Goal: Find specific page/section: Find specific page/section

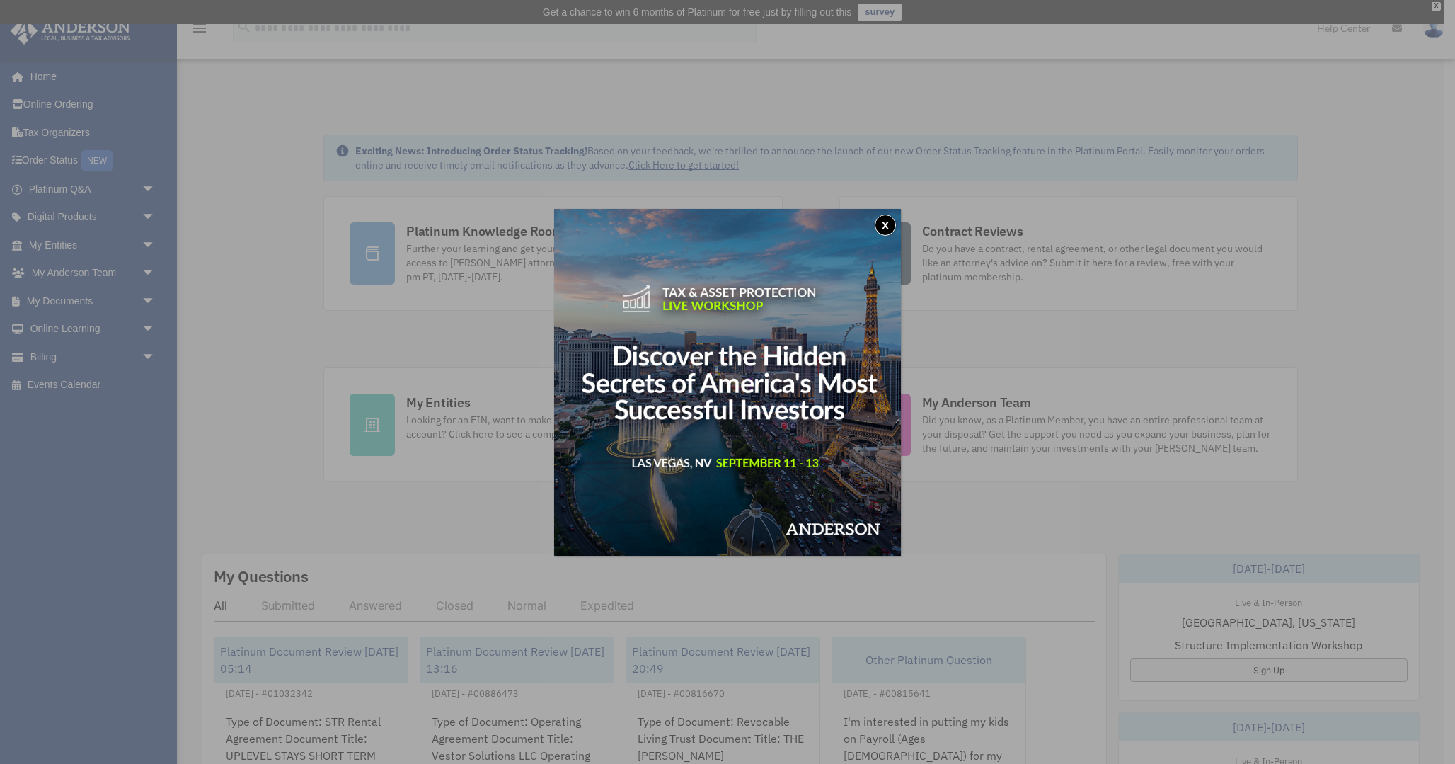
click at [883, 229] on button "x" at bounding box center [885, 224] width 21 height 21
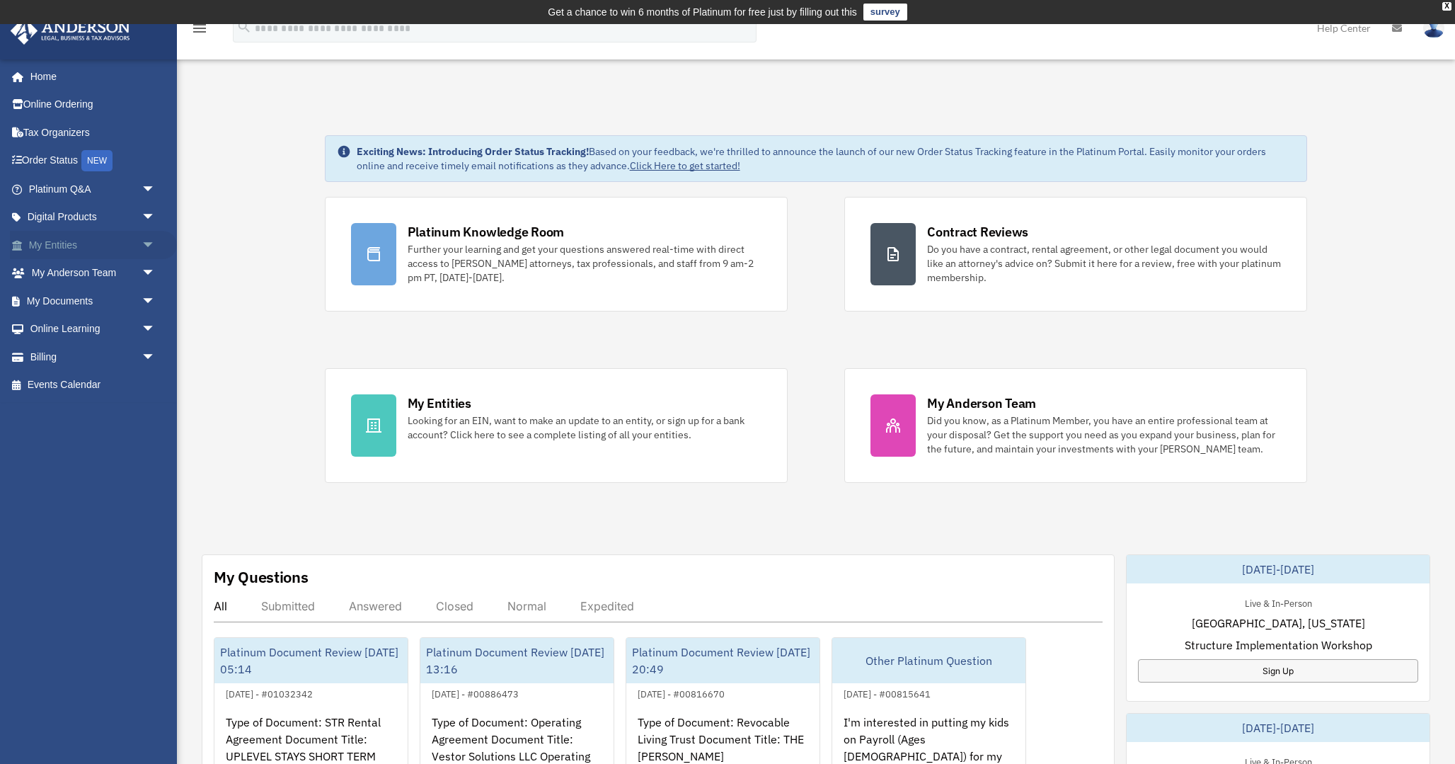
click at [144, 242] on span "arrow_drop_down" at bounding box center [156, 245] width 28 height 29
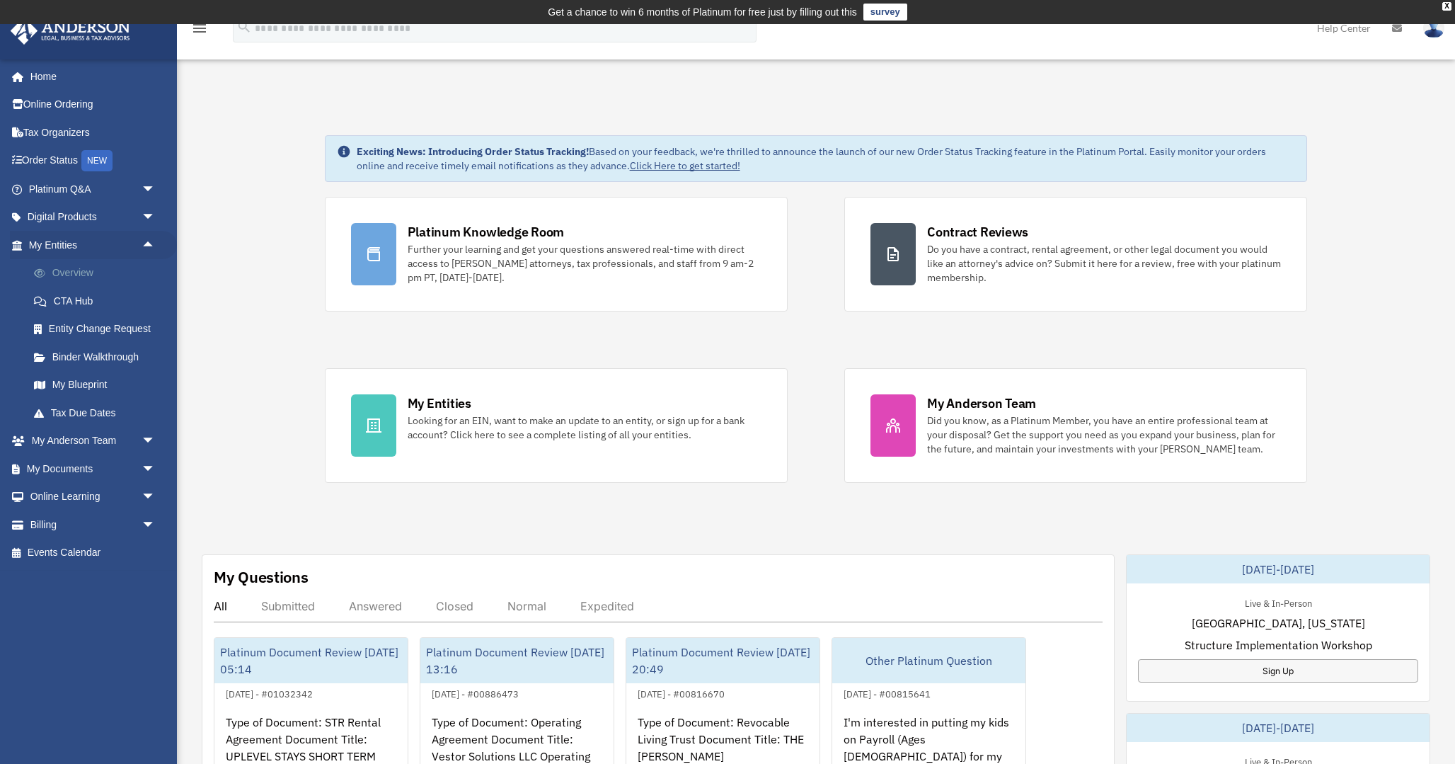
click at [97, 277] on link "Overview" at bounding box center [98, 273] width 157 height 28
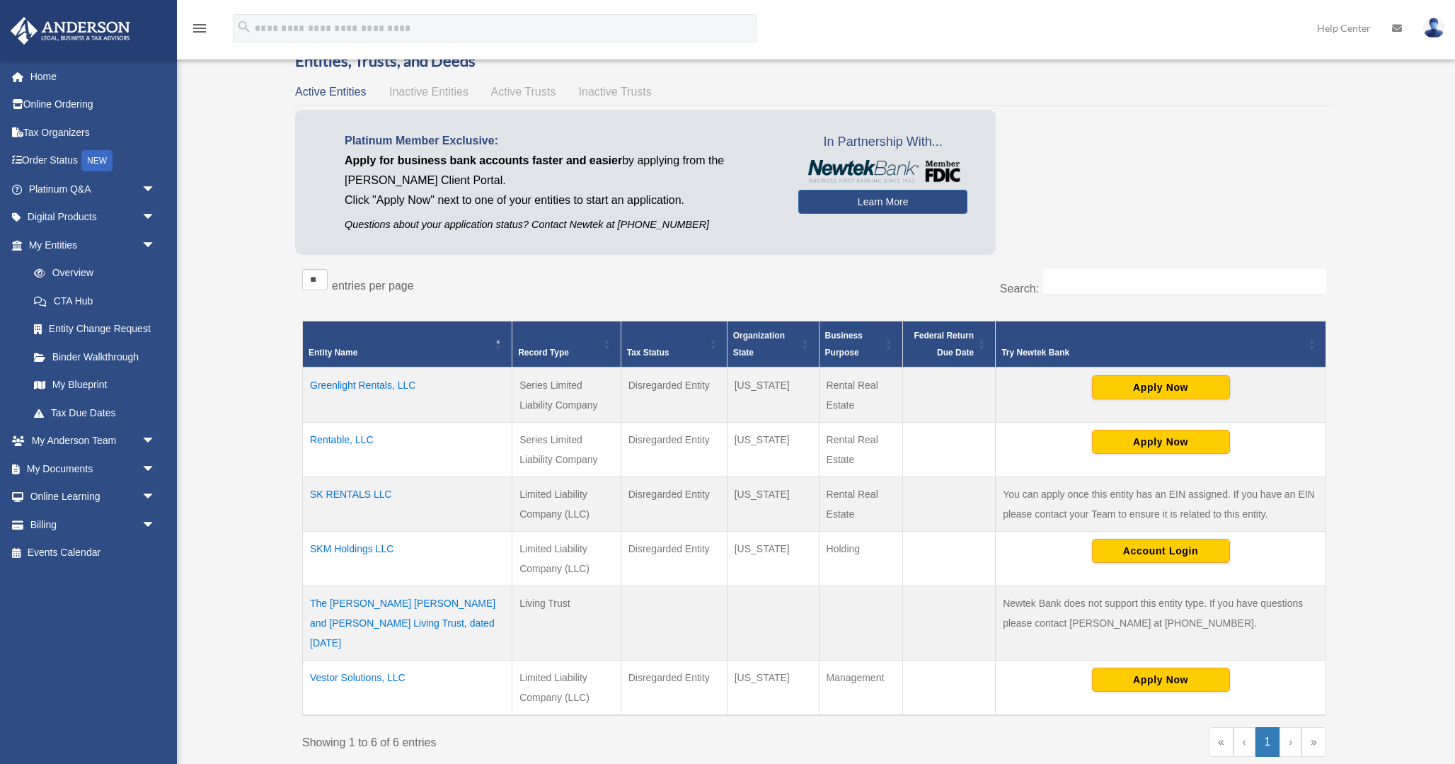
scroll to position [78, 0]
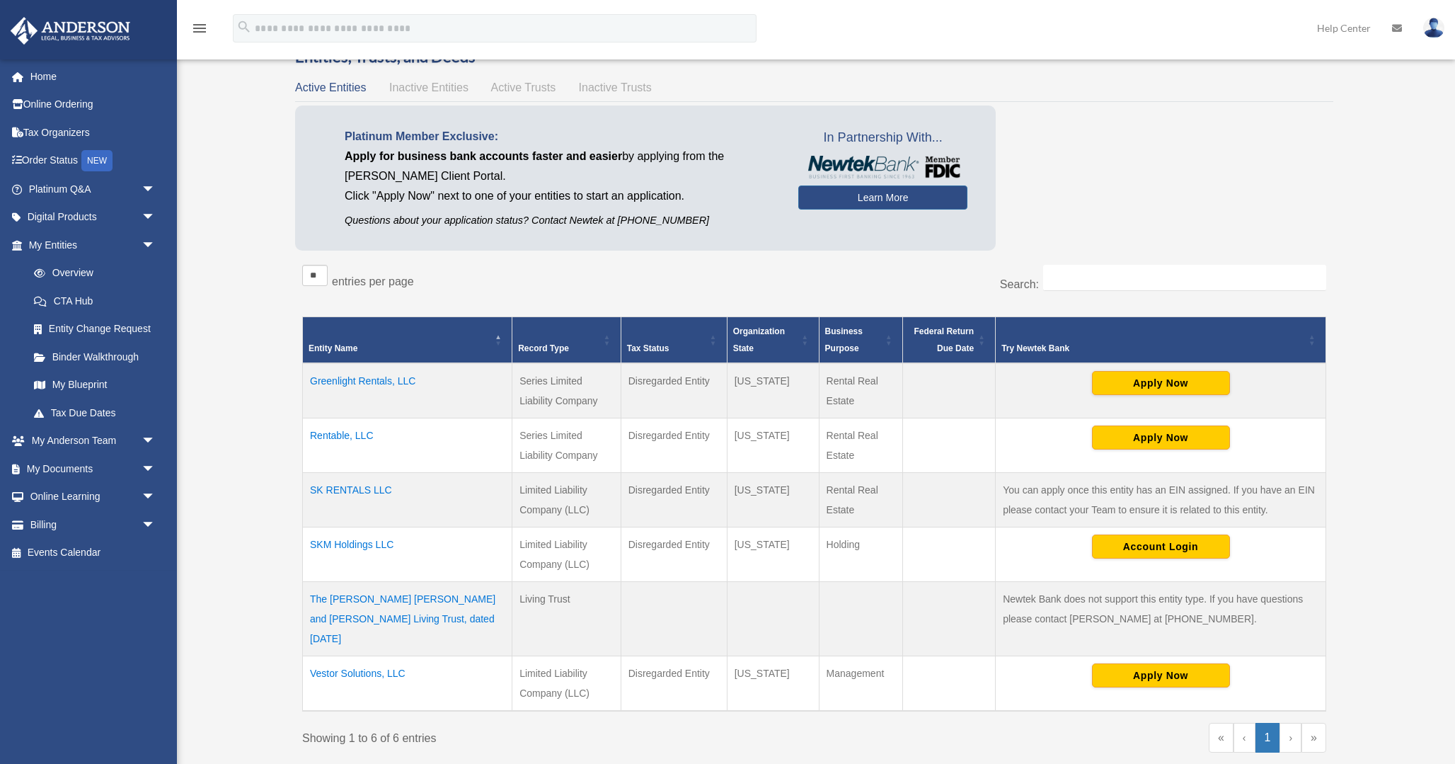
click at [380, 488] on td "SK RENTALS LLC" at bounding box center [408, 500] width 210 height 55
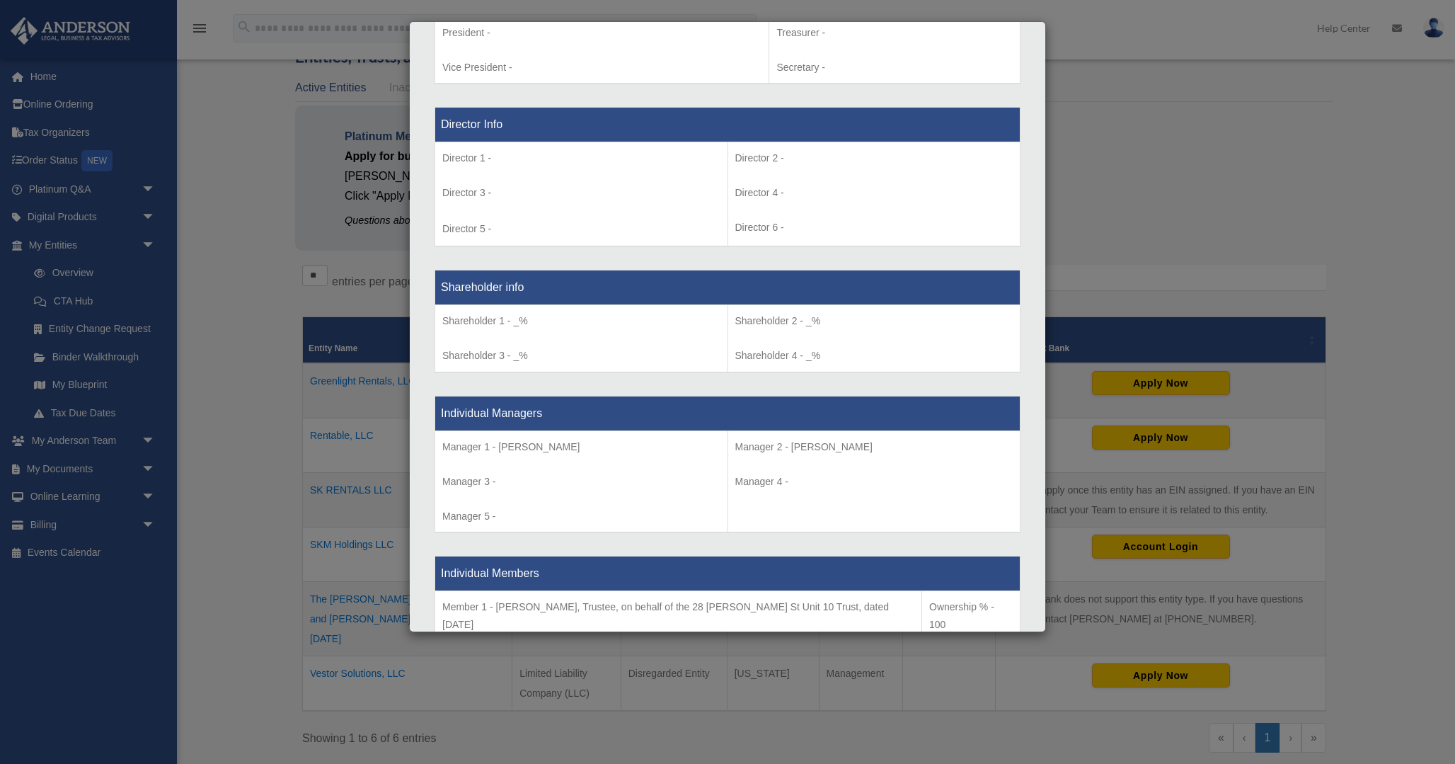
scroll to position [968, 0]
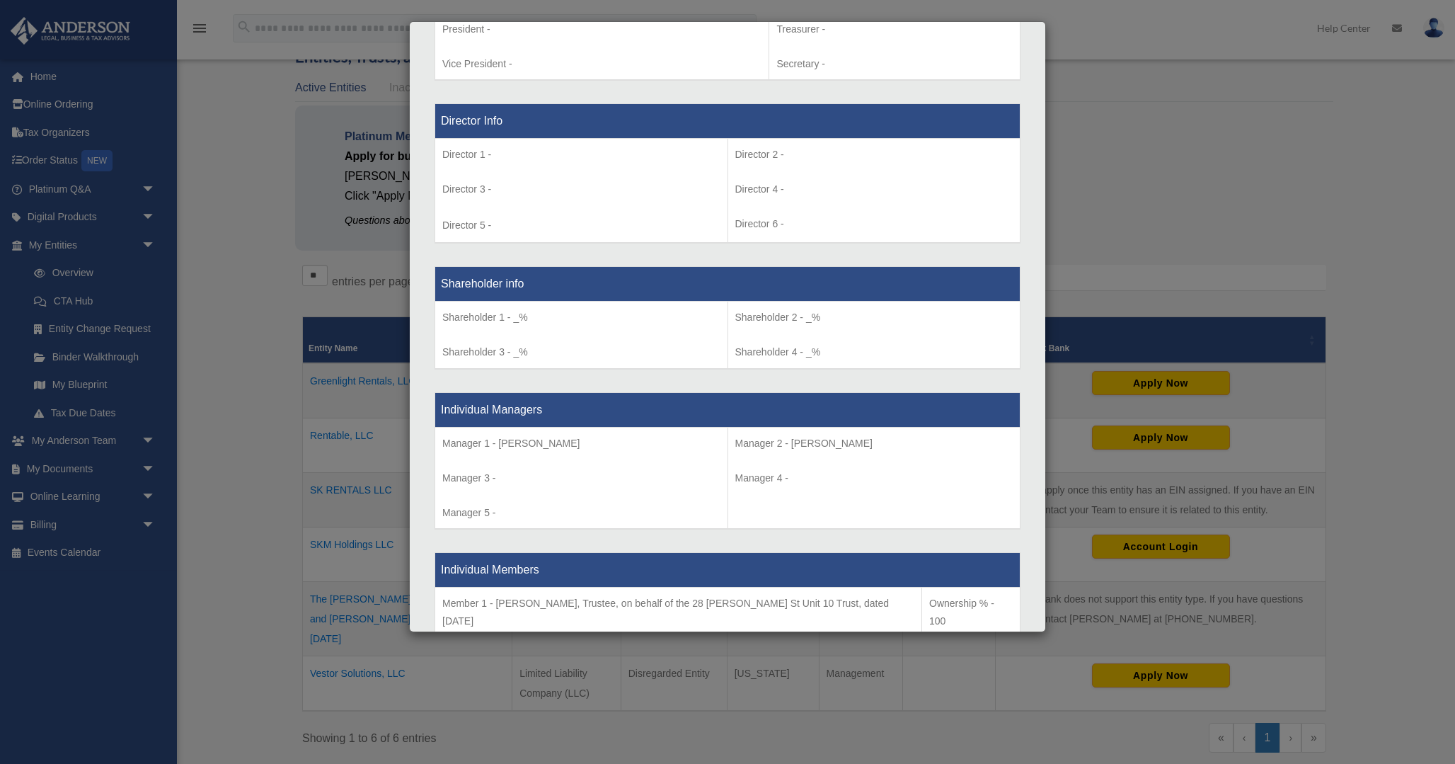
click at [259, 495] on div "Details × Articles Sent Organizational Date" at bounding box center [727, 382] width 1455 height 764
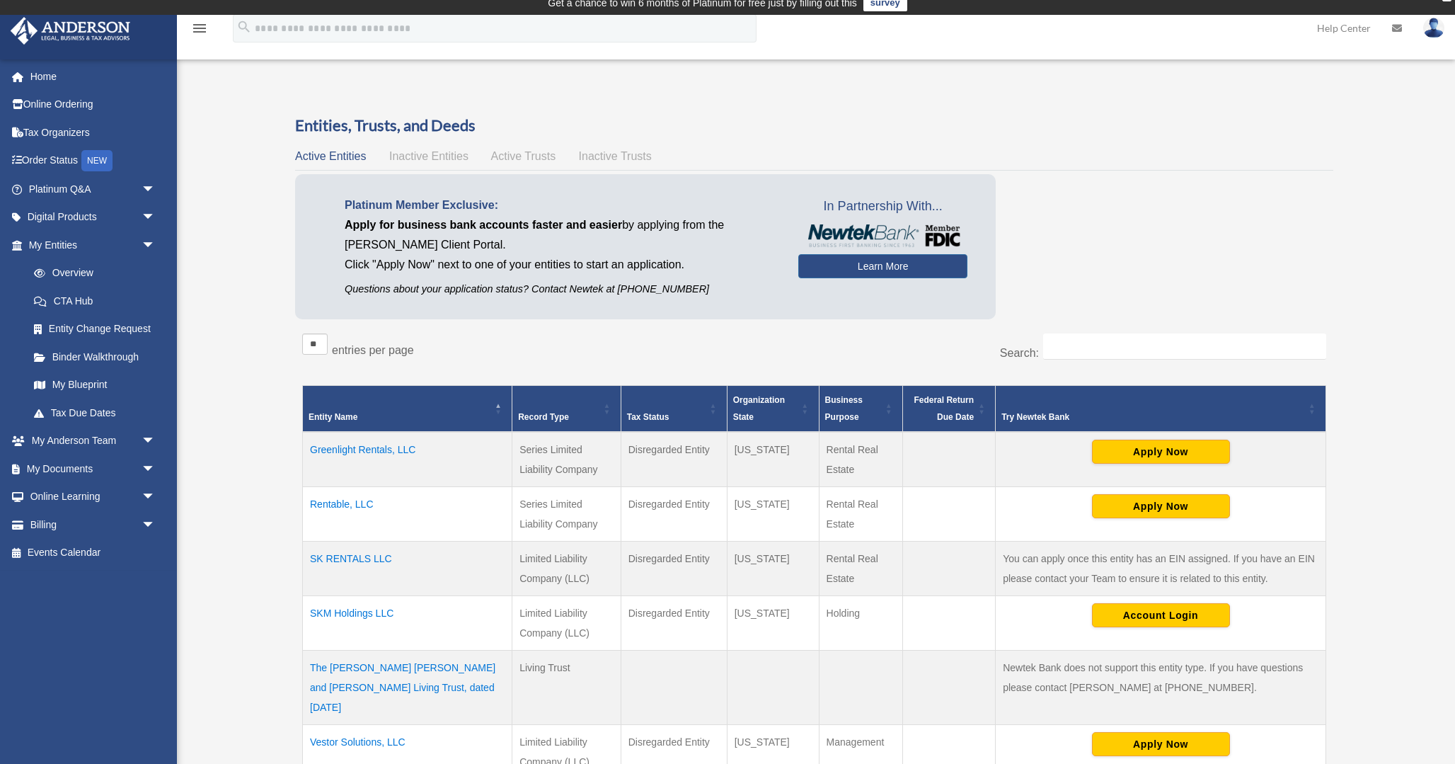
scroll to position [10, 0]
